Goal: Communication & Community: Participate in discussion

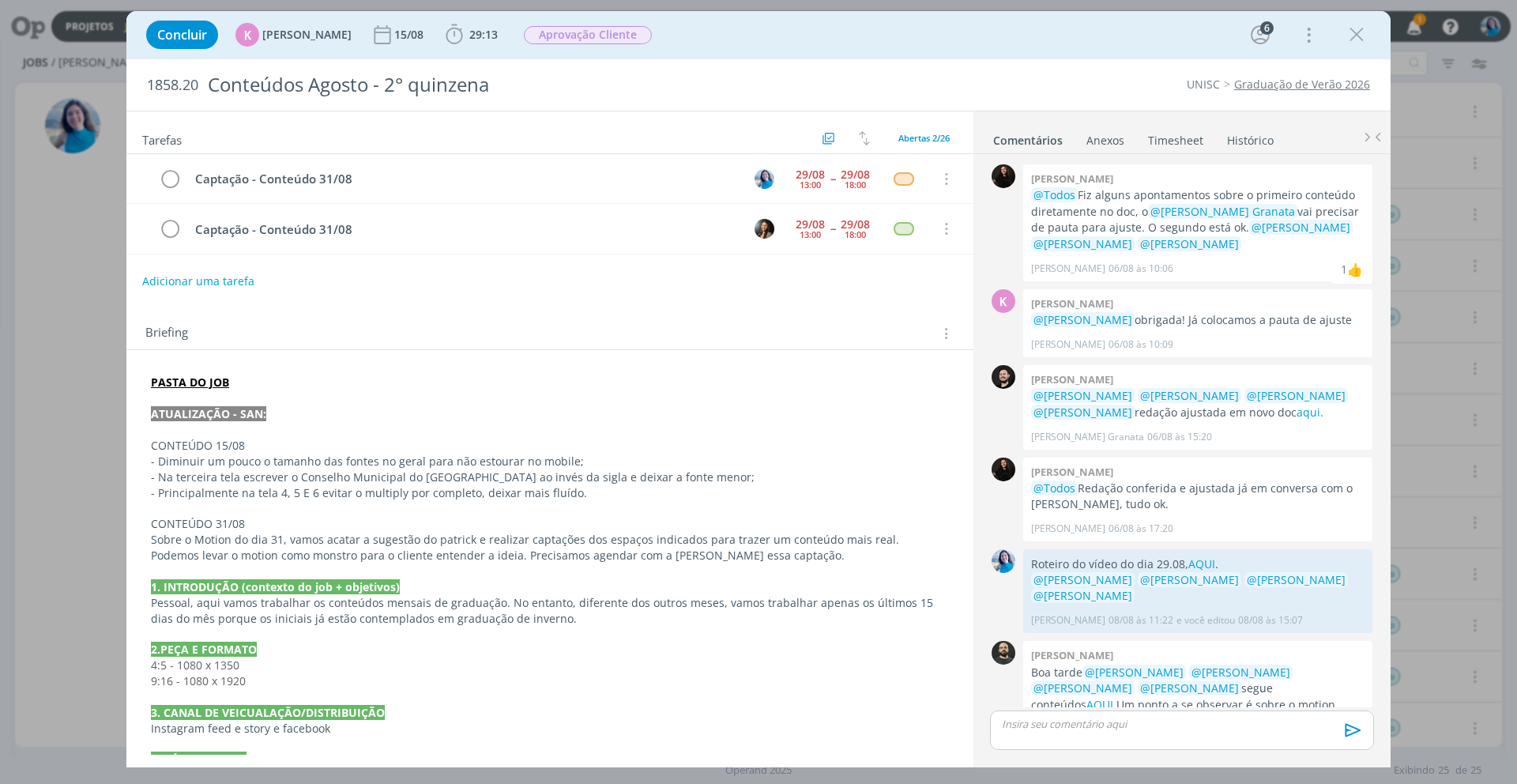
scroll to position [2331, 0]
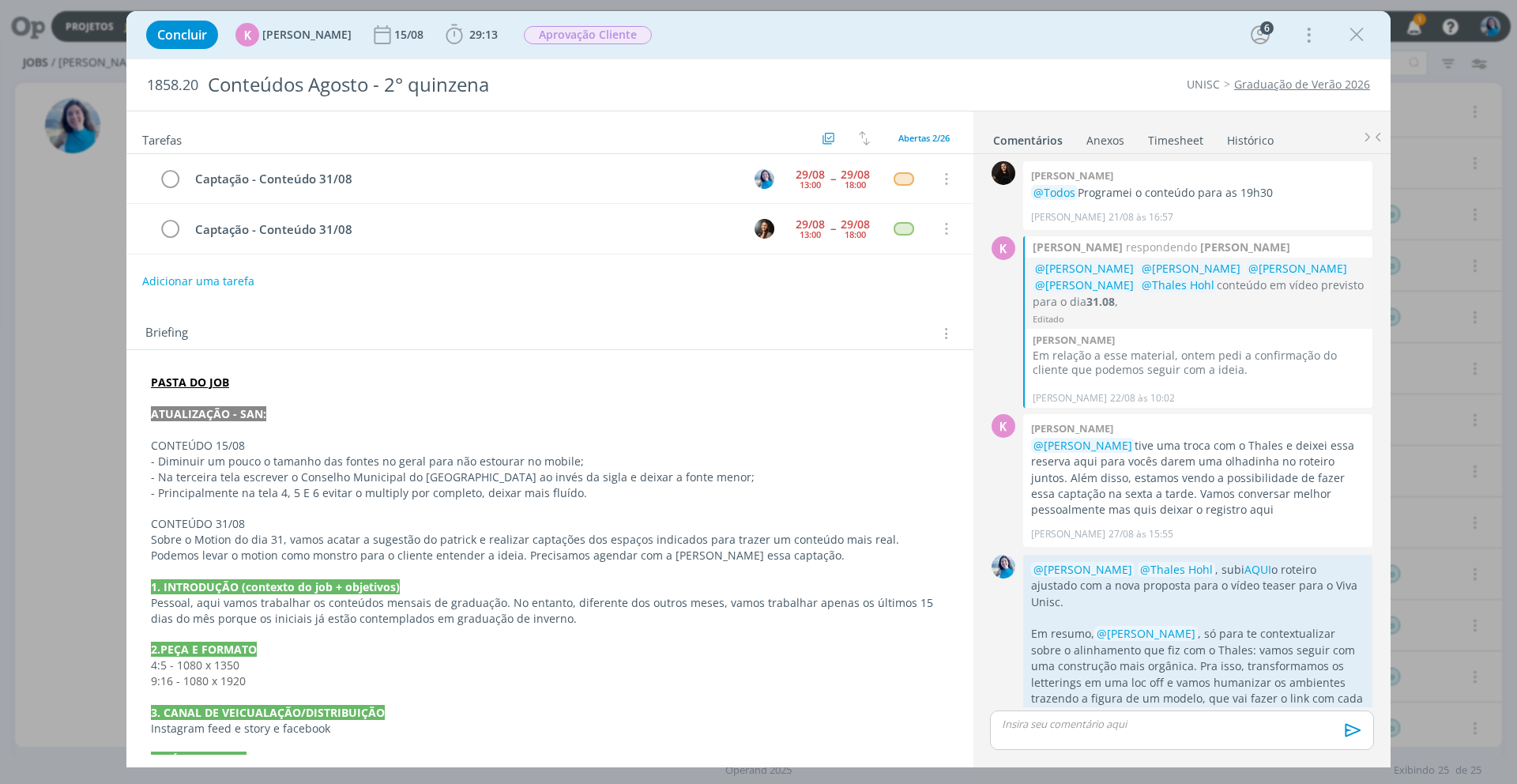
click at [176, 385] on strong "PASTA DO JOB" at bounding box center [190, 381] width 78 height 15
click at [304, 408] on link "https://sobeae.sharepoint.com/:f:/s/SOBEAE/EvOIsLR-A8ZBiIY1GejSIaUBFxDrMSmrm_O8…" at bounding box center [253, 412] width 119 height 21
click at [1159, 730] on p "dialog" at bounding box center [1181, 723] width 359 height 14
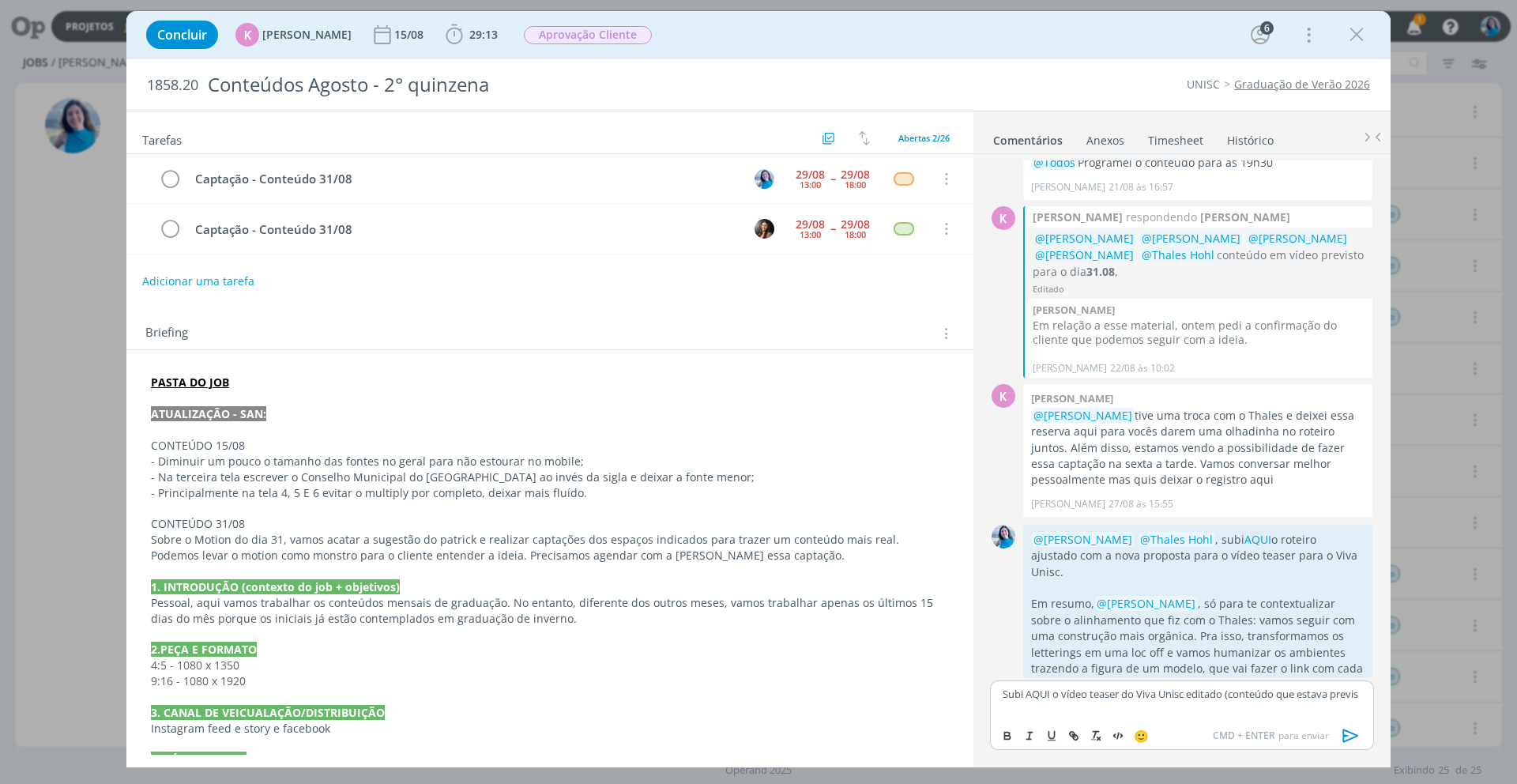
scroll to position [2363, 0]
click at [1040, 689] on p "Subi AQUI o vídeo teaser do Viva Unisc editado (conteúdo que estava previsto pa…" at bounding box center [1181, 699] width 359 height 29
click at [1073, 733] on icon "dialog" at bounding box center [1071, 733] width 5 height 5
paste input "https://sobeae.sharepoint.com/:v:/s/SOBEAE/Eann5FE1EaFDrCqkcjm4aecBYrA-OpBmnF2n…"
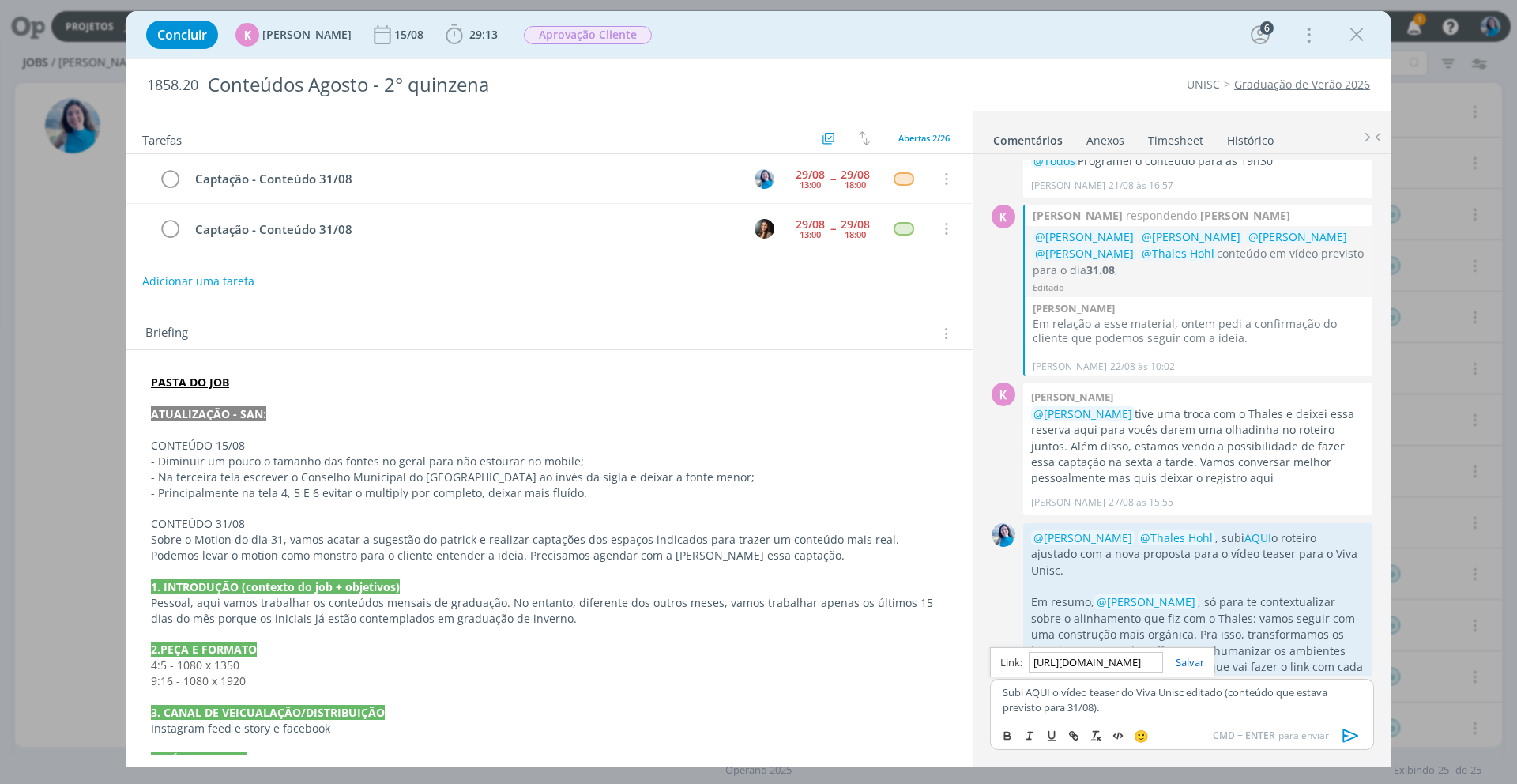
scroll to position [0, 413]
type input "https://sobeae.sharepoint.com/:v:/s/SOBEAE/Eann5FE1EaFDrCqkcjm4aecBYrA-OpBmnF2n…"
click at [1192, 664] on link "dialog" at bounding box center [1183, 662] width 41 height 14
click at [1129, 709] on p "Subi AQUI o vídeo teaser do Viva Unisc editado (conteúdo que estava previsto pa…" at bounding box center [1181, 699] width 359 height 29
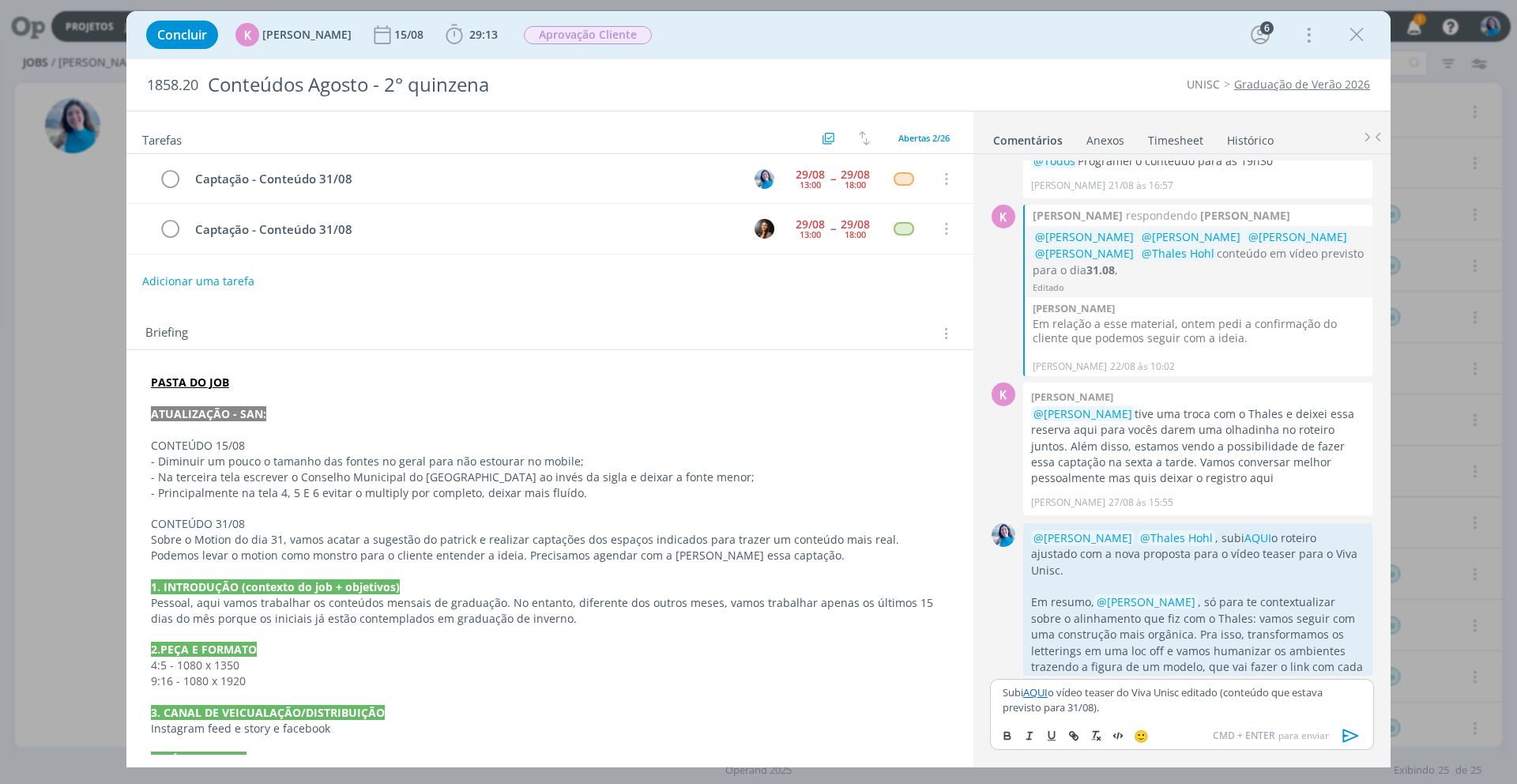
scroll to position [2377, 0]
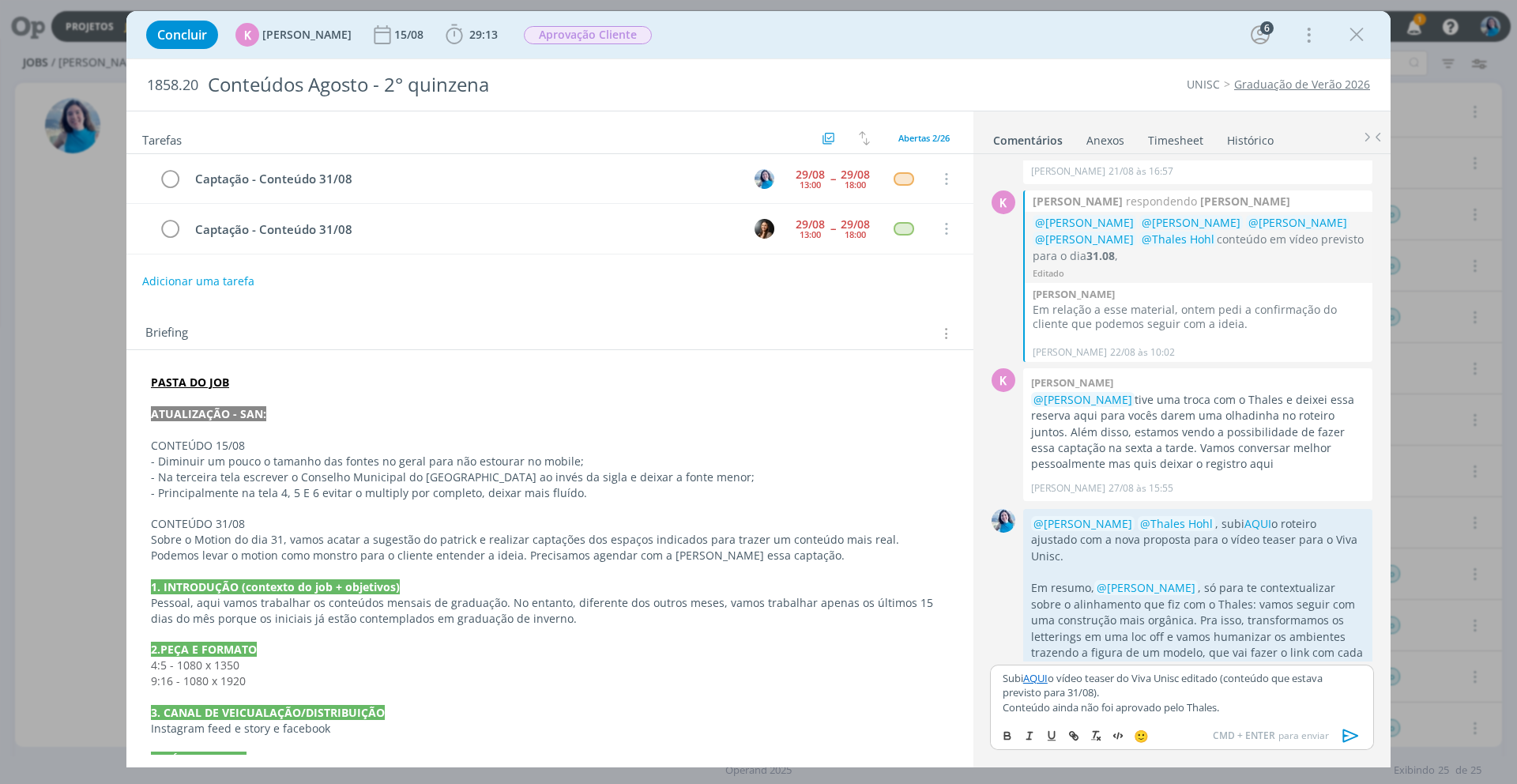
click at [1002, 679] on p "Subi AQUI o vídeo teaser do Viva Unisc editado (conteúdo que estava previsto pa…" at bounding box center [1181, 685] width 359 height 29
click at [1047, 699] on span "[PERSON_NAME]" at bounding box center [1088, 700] width 98 height 19
click at [1207, 733] on span "[PERSON_NAME]" at bounding box center [1175, 728] width 98 height 17
click at [1209, 709] on p "Conteúdo ainda não foi aprovado pelo Thales." at bounding box center [1181, 707] width 359 height 14
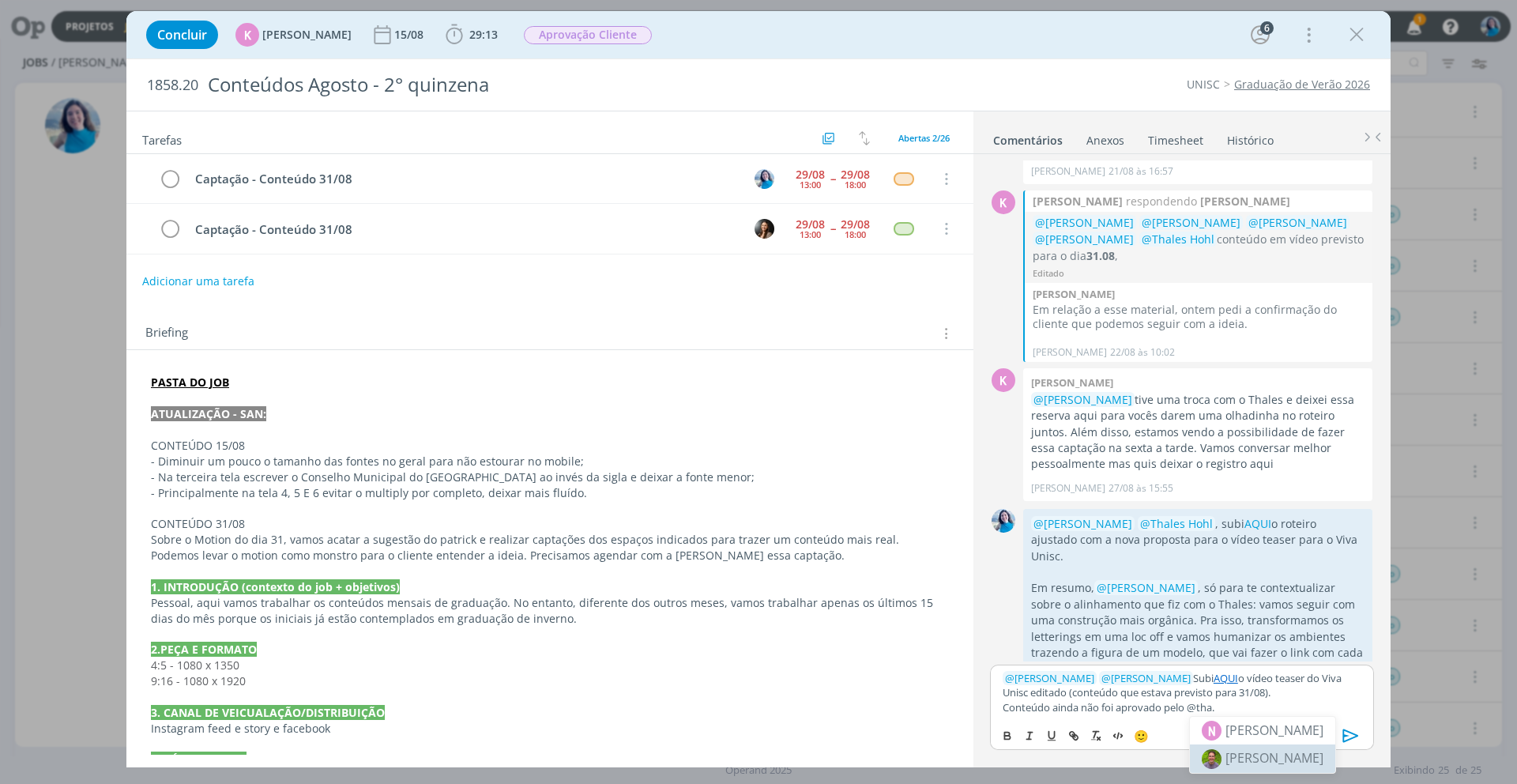
click at [1229, 752] on span "[PERSON_NAME]" at bounding box center [1274, 757] width 98 height 17
click at [1312, 692] on p "﻿ @ Karoline Arend ﻿ ﻿ @ Beatriz Luchese ﻿ Subi AQUI o vídeo teaser do Viva Uni…" at bounding box center [1181, 685] width 359 height 29
click at [1344, 731] on icon "dialog" at bounding box center [1351, 736] width 24 height 24
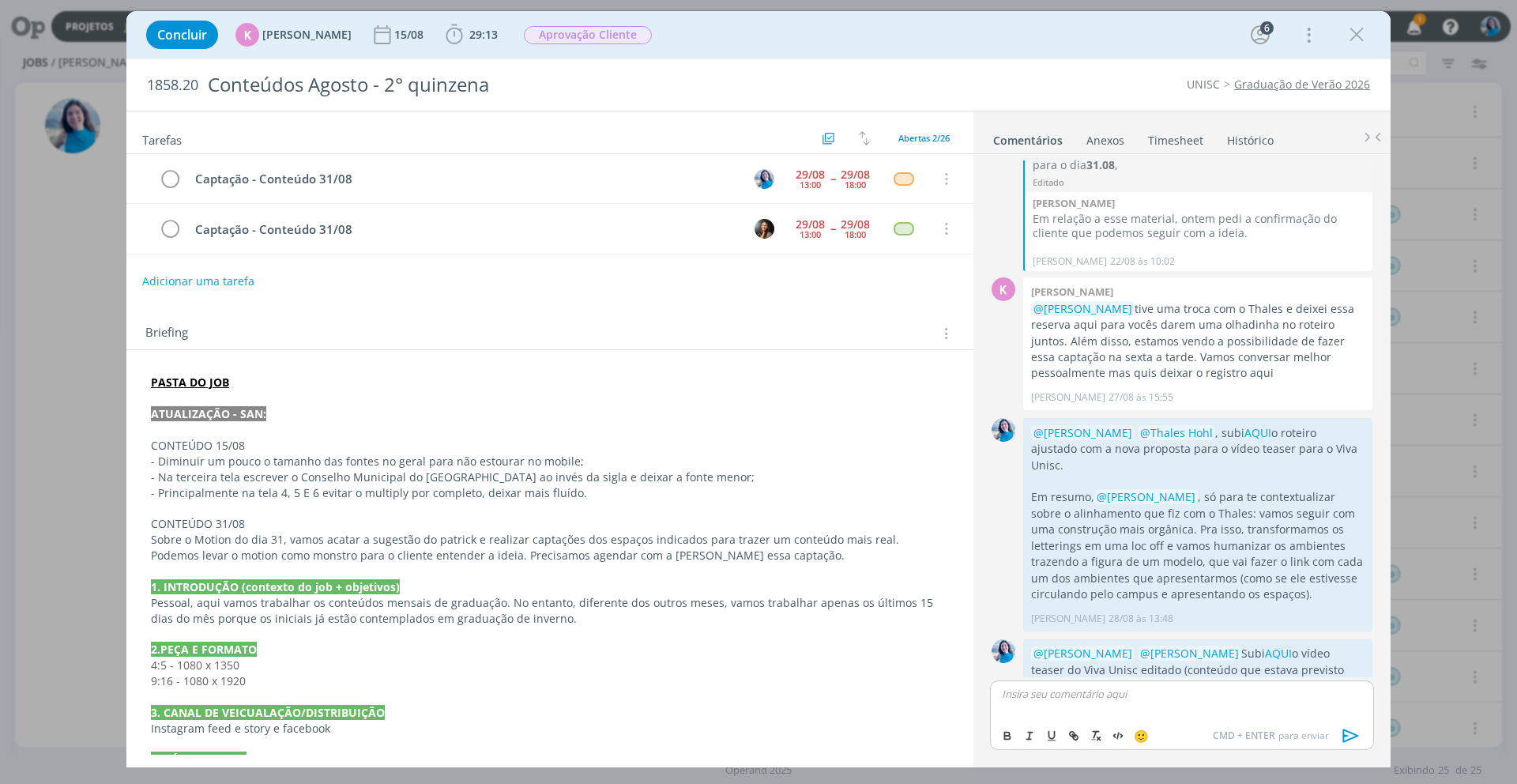
scroll to position [2469, 0]
click at [998, 435] on div "0" at bounding box center [1002, 522] width 39 height 213
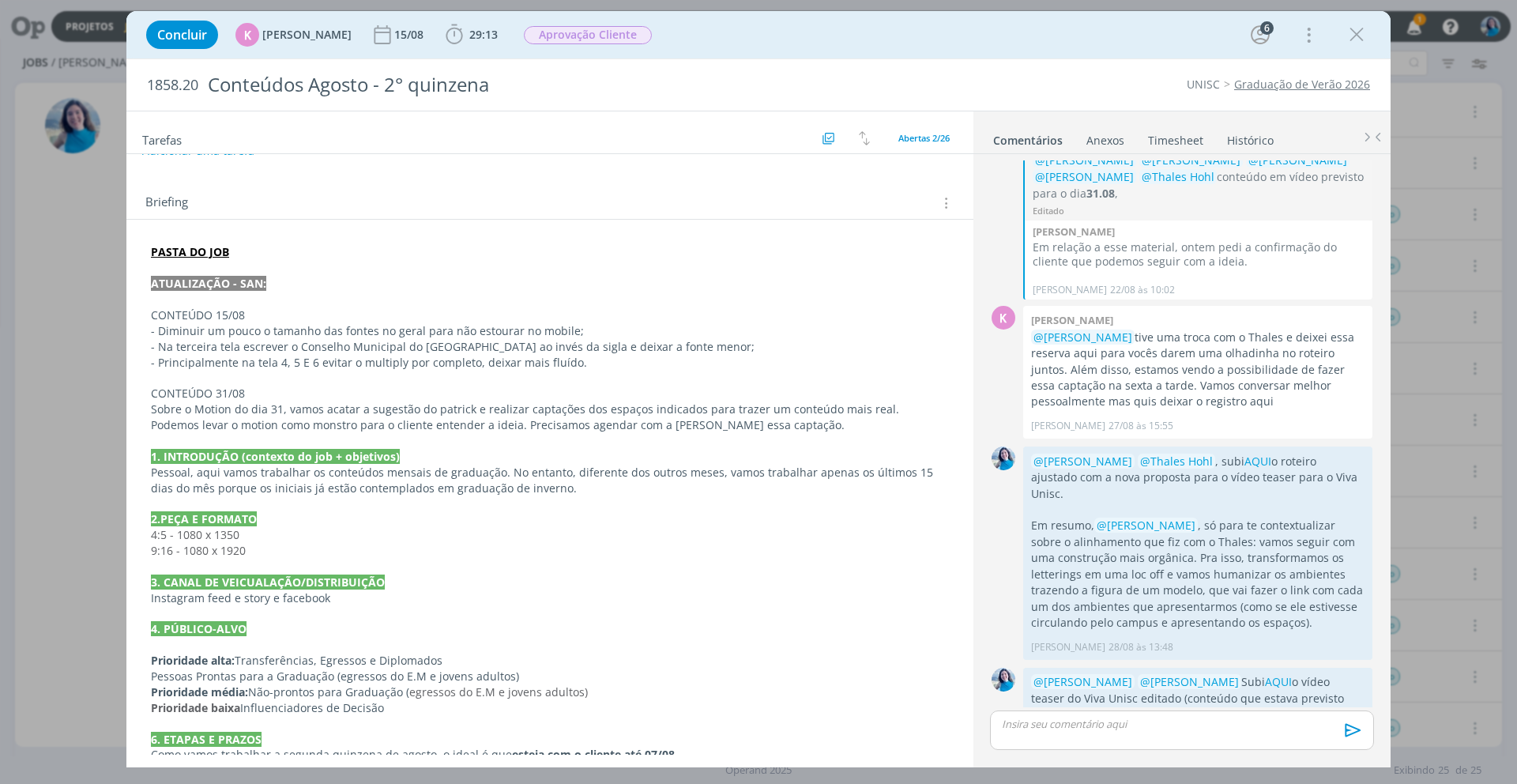
scroll to position [0, 0]
